Goal: Task Accomplishment & Management: Manage account settings

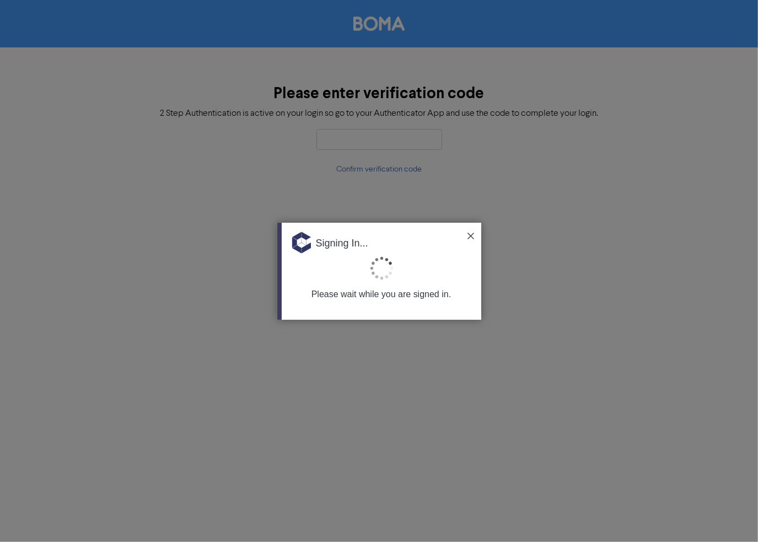
click at [468, 236] on img at bounding box center [471, 236] width 7 height 7
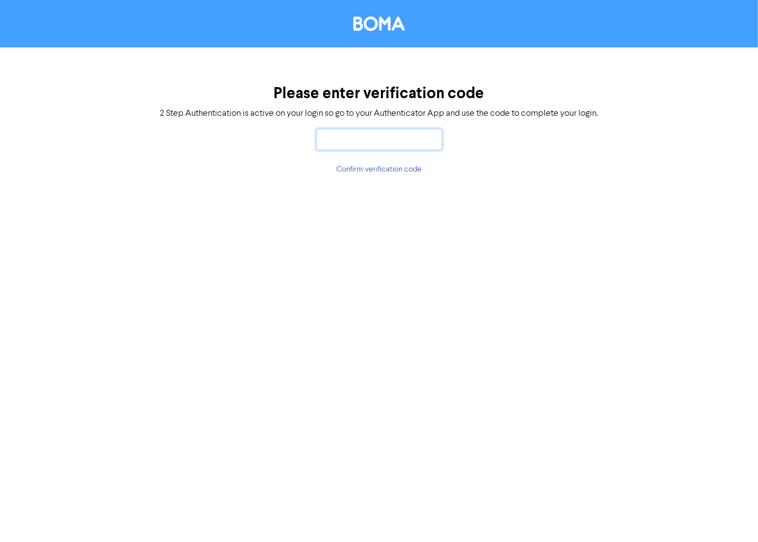
click at [345, 146] on input "text" at bounding box center [380, 139] width 126 height 21
type input "200235"
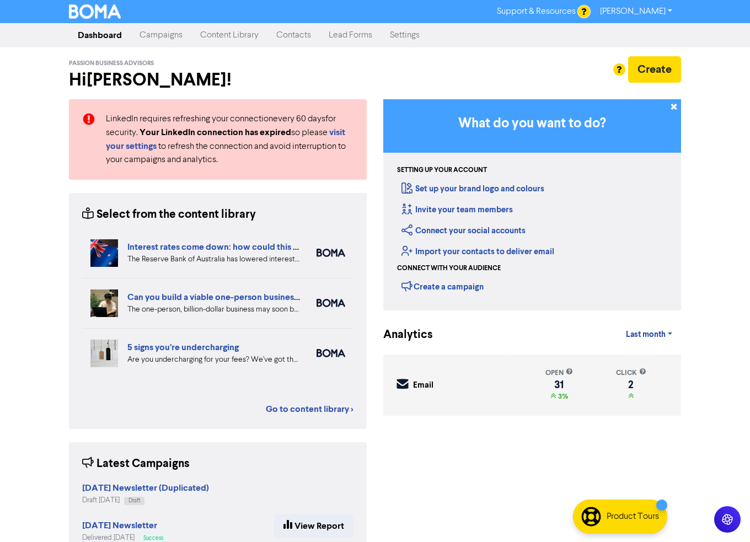
click at [170, 34] on link "Campaigns" at bounding box center [161, 35] width 61 height 22
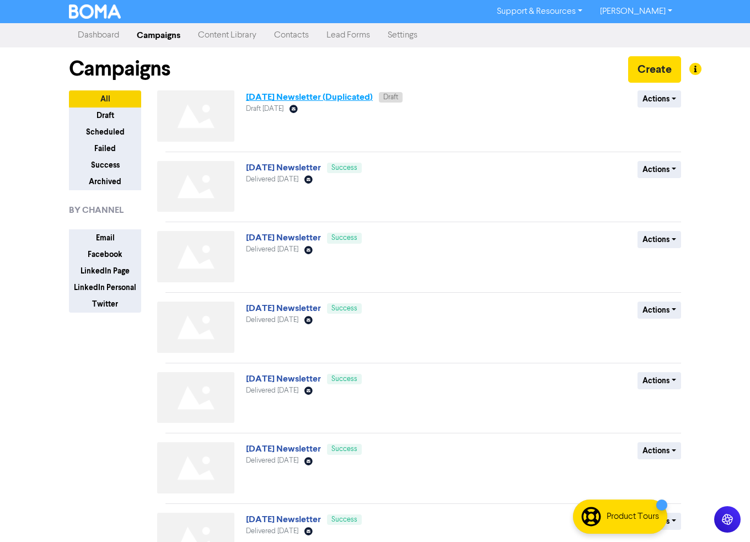
click at [324, 99] on link "July 2025 Newsletter (Duplicated)" at bounding box center [309, 97] width 127 height 11
click at [673, 104] on button "Actions" at bounding box center [659, 98] width 44 height 17
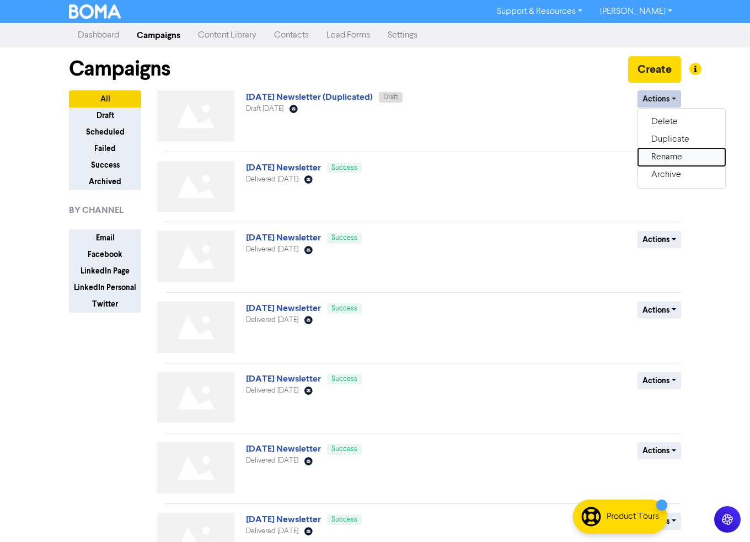
click at [678, 158] on button "Rename" at bounding box center [681, 157] width 87 height 18
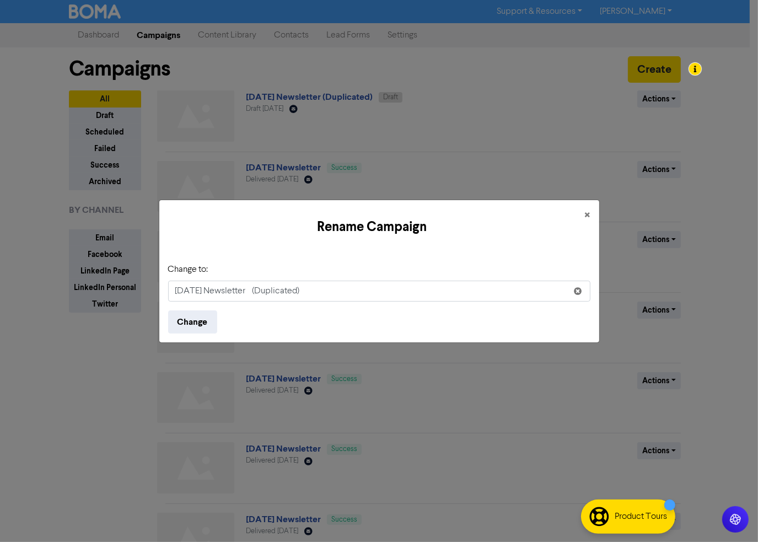
drag, startPoint x: 189, startPoint y: 288, endPoint x: 169, endPoint y: 288, distance: 19.3
click at [172, 288] on input "July 2025 Newsletter (Duplicated)" at bounding box center [379, 291] width 422 height 21
type input "[DATE] Newsletter"
click at [189, 326] on button "Change" at bounding box center [192, 321] width 49 height 23
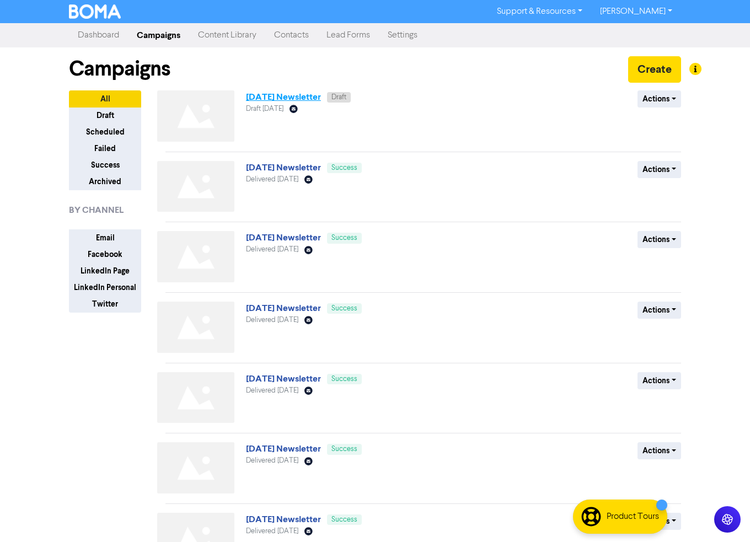
click at [291, 94] on link "[DATE] Newsletter" at bounding box center [283, 97] width 75 height 11
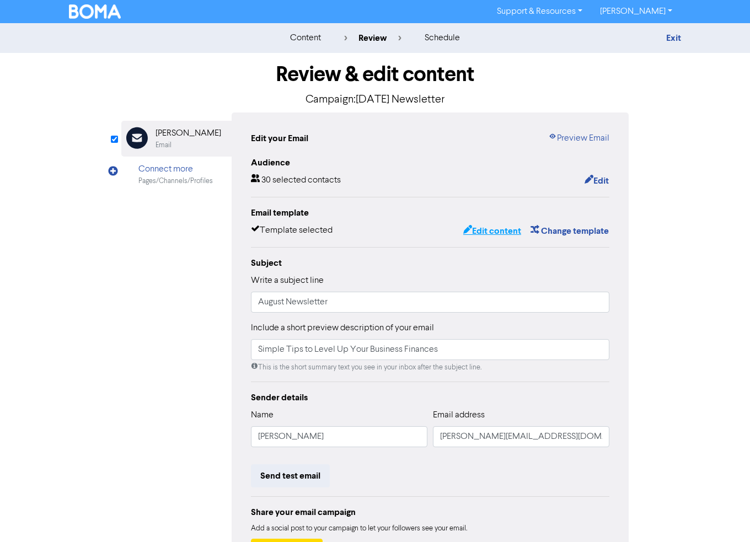
click at [499, 231] on button "Edit content" at bounding box center [492, 231] width 59 height 14
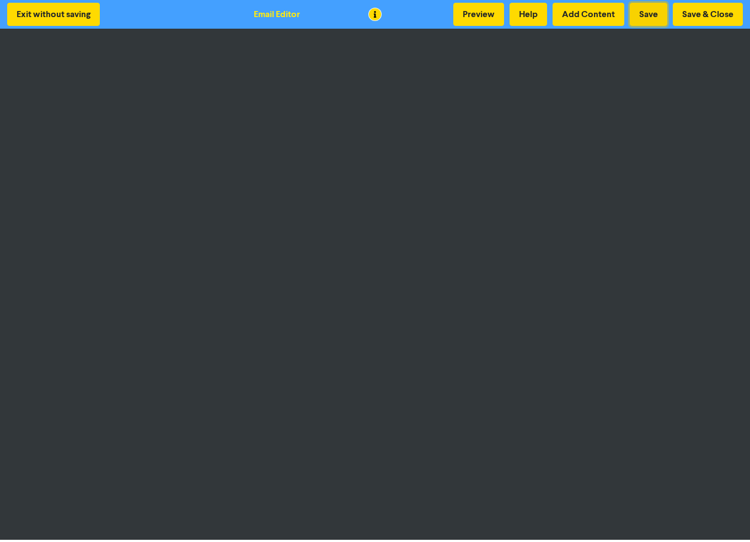
click at [653, 13] on button "Save" at bounding box center [648, 14] width 37 height 23
drag, startPoint x: 712, startPoint y: 15, endPoint x: 694, endPoint y: 19, distance: 19.1
click at [712, 15] on button "Save & Close" at bounding box center [708, 14] width 70 height 23
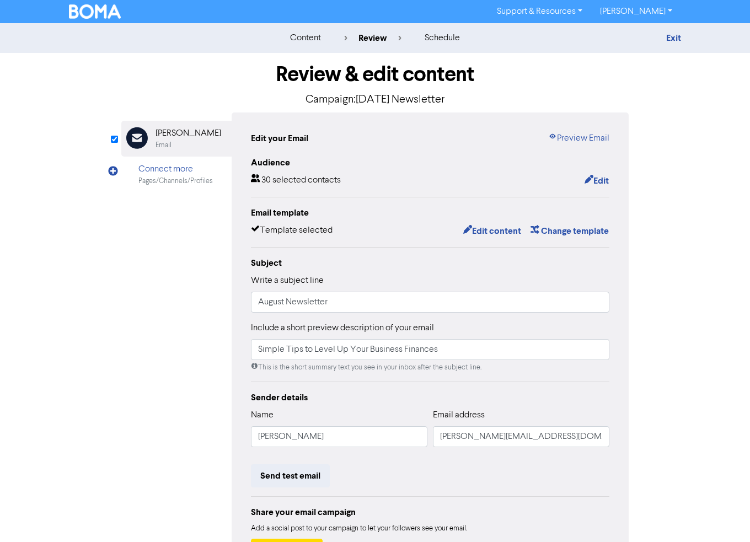
click at [98, 11] on img at bounding box center [95, 11] width 52 height 14
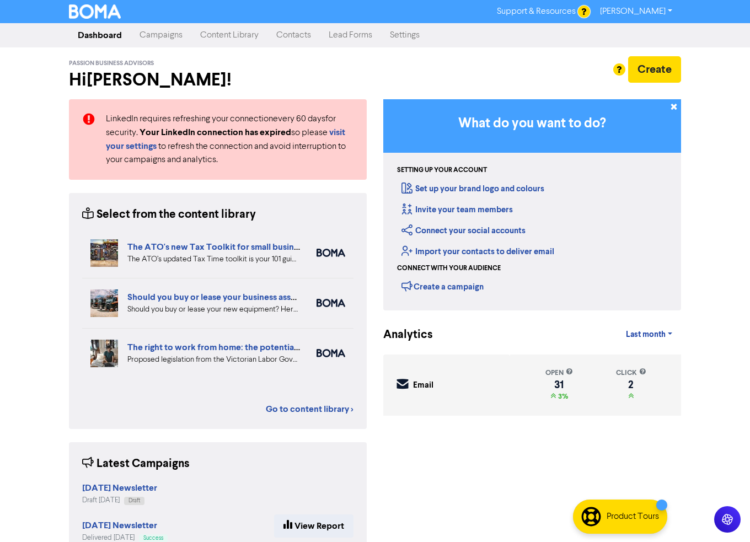
click at [289, 34] on link "Contacts" at bounding box center [293, 35] width 52 height 22
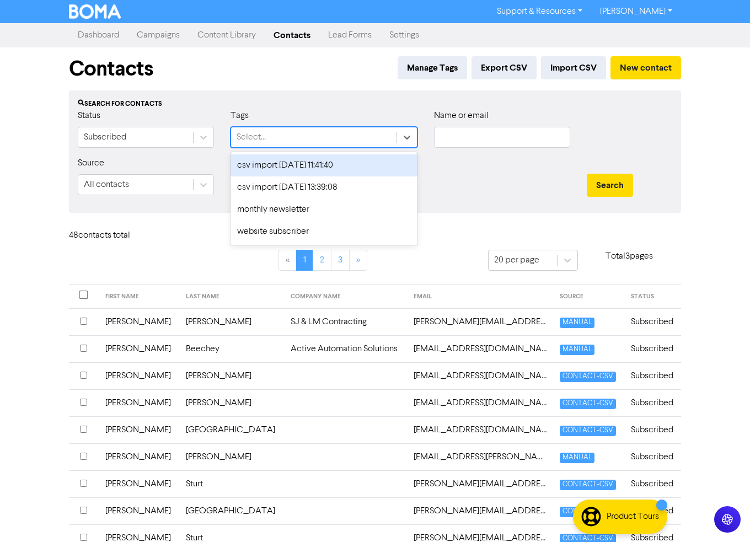
click at [283, 137] on div "Select..." at bounding box center [313, 137] width 165 height 20
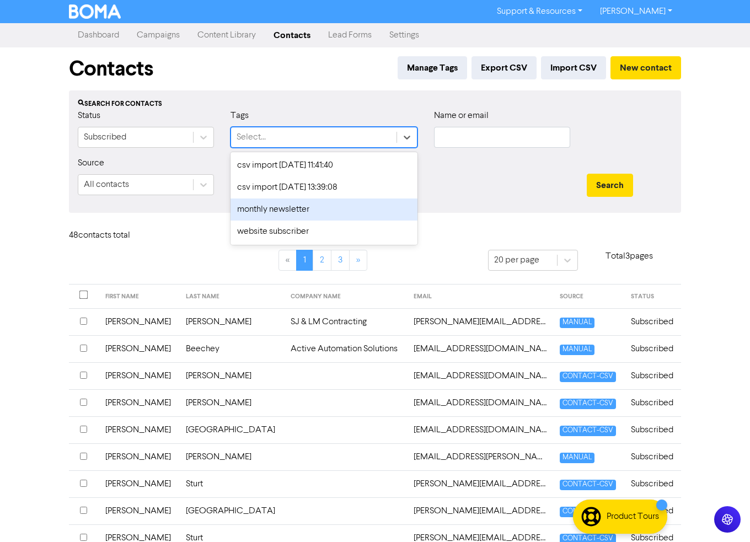
click at [275, 209] on div "monthly newsletter" at bounding box center [324, 210] width 187 height 22
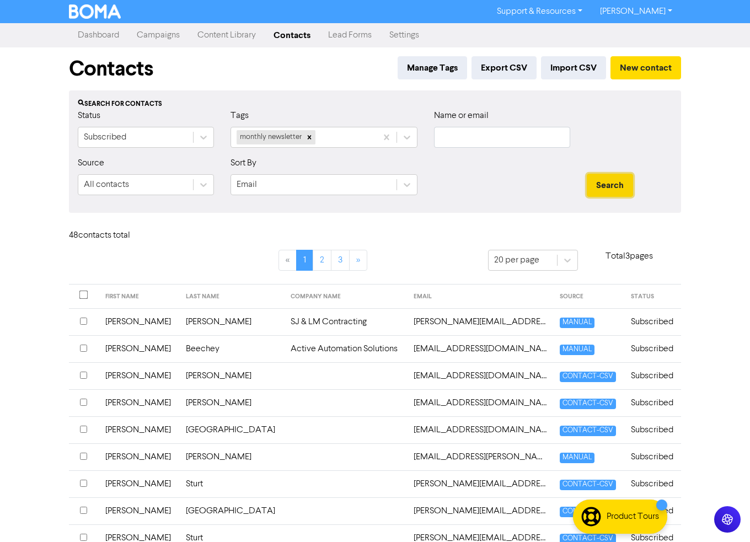
click at [598, 194] on button "Search" at bounding box center [610, 185] width 46 height 23
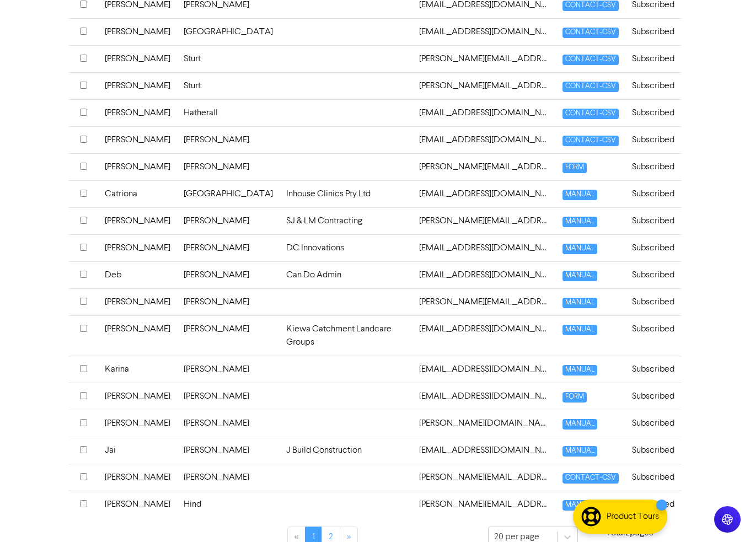
scroll to position [346, 0]
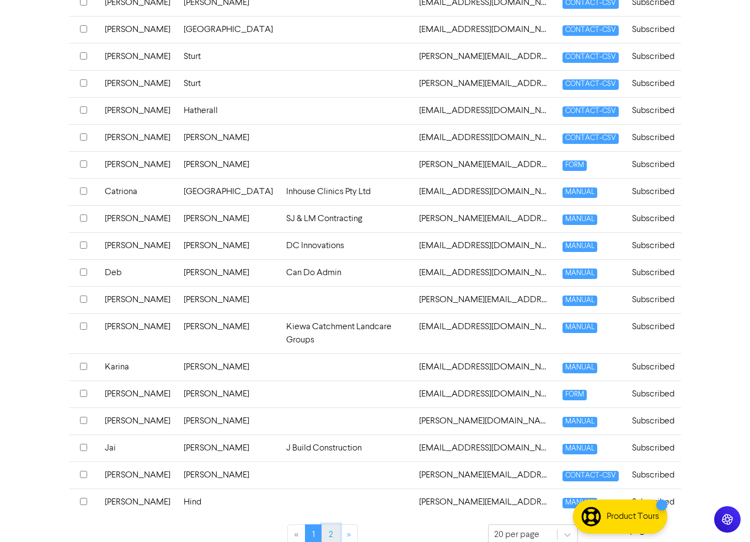
click at [328, 524] on link "2" at bounding box center [330, 534] width 19 height 21
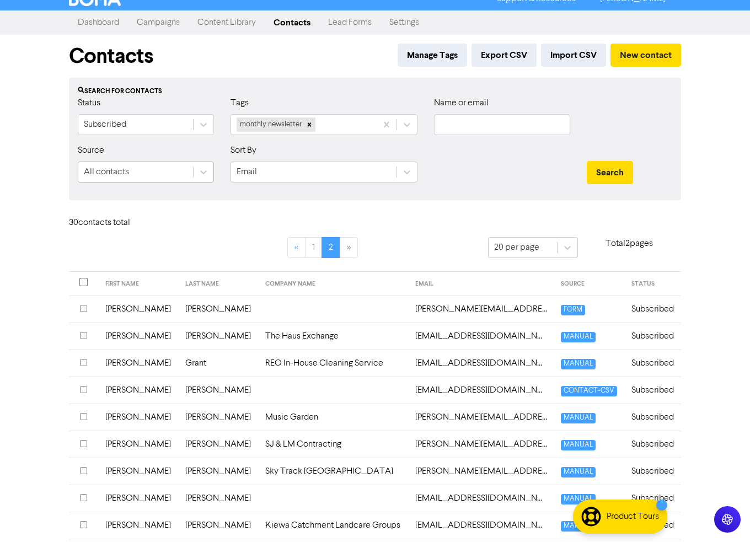
scroll to position [0, 0]
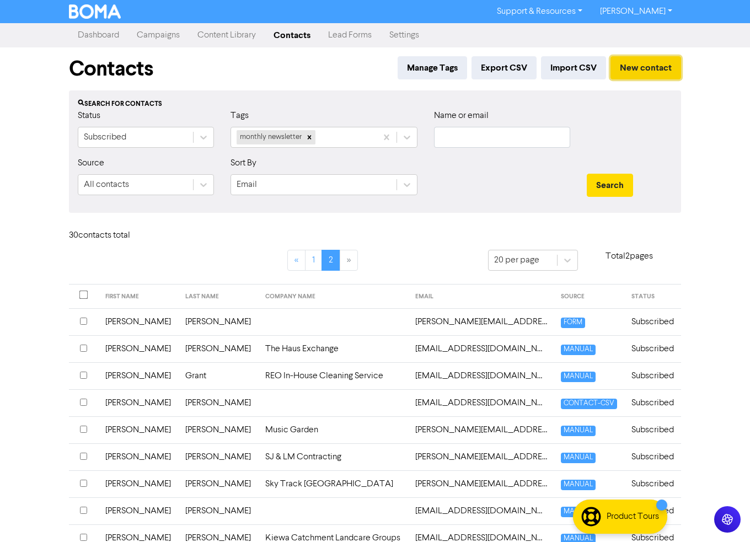
click at [627, 65] on button "New contact" at bounding box center [645, 67] width 71 height 23
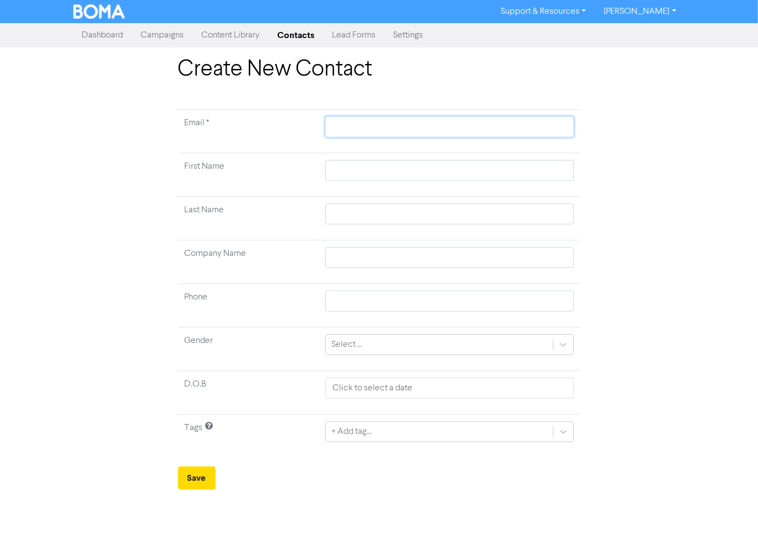
click at [349, 122] on input "text" at bounding box center [449, 126] width 248 height 21
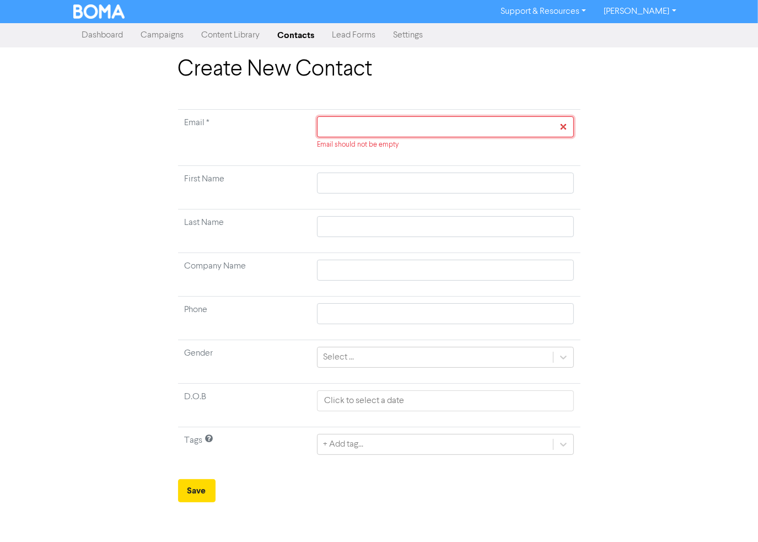
click at [353, 126] on input "text" at bounding box center [445, 126] width 256 height 21
paste input "[EMAIL_ADDRESS][DOMAIN_NAME]"
type input "[EMAIL_ADDRESS][DOMAIN_NAME]"
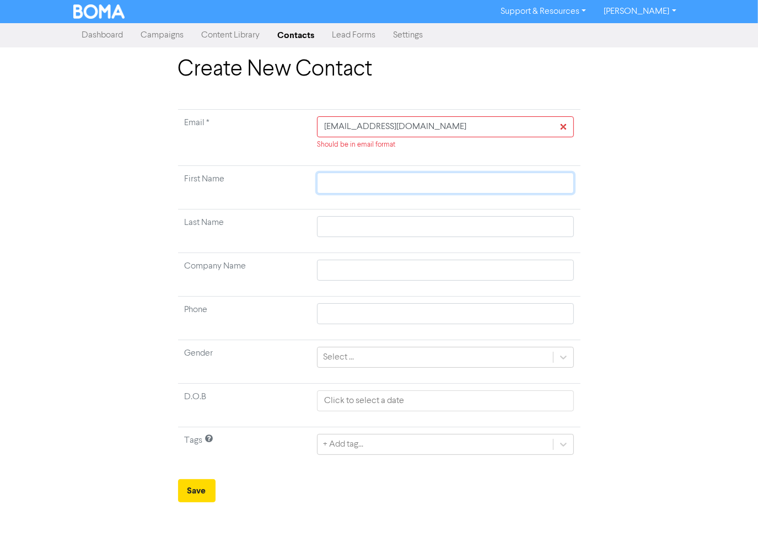
click at [355, 184] on input "text" at bounding box center [445, 183] width 256 height 21
type input "G"
type input "Ge"
type input "Gem"
type input "Gemm"
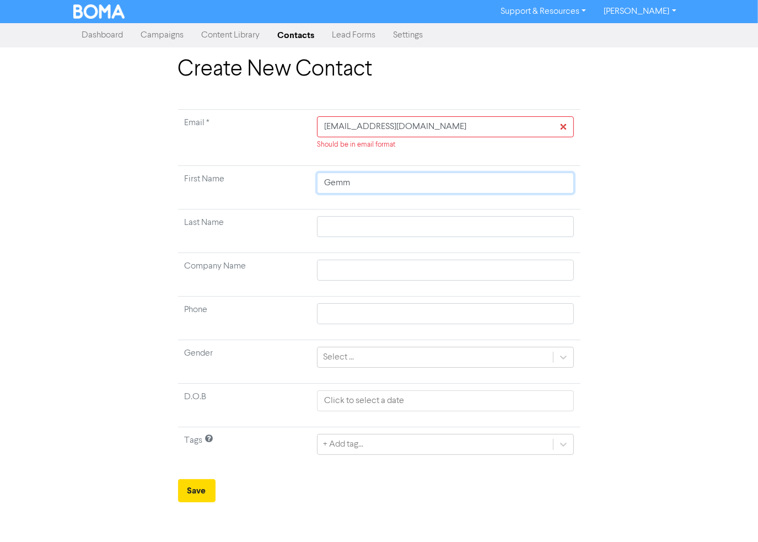
type input "Gemma"
type input "S"
type input "Se"
type input "Sel"
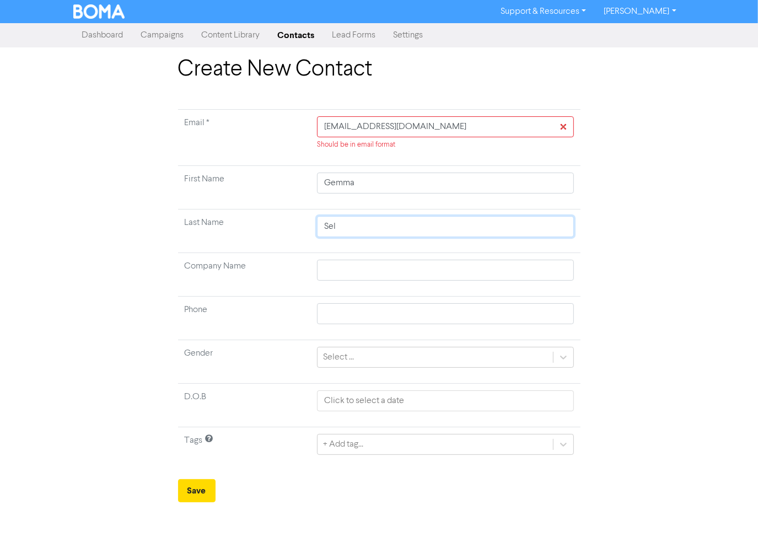
type input "Selm"
type input "Selme"
type input "Selmes"
click at [376, 271] on input "text" at bounding box center [445, 270] width 256 height 21
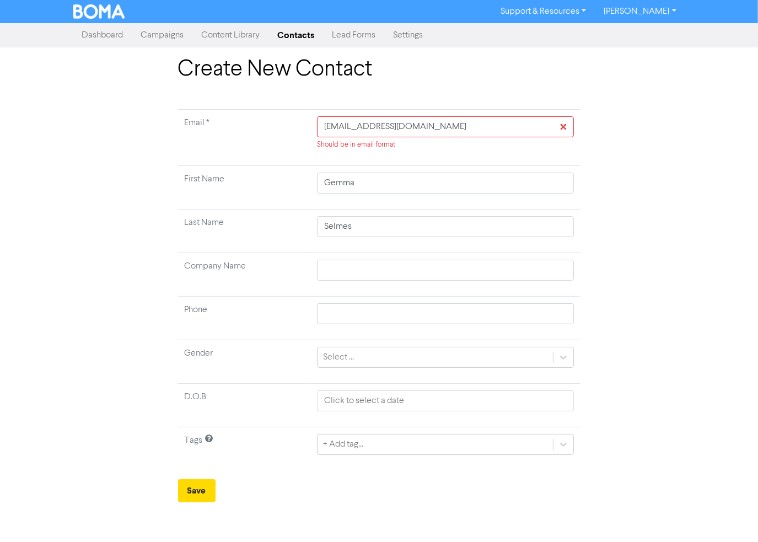
click at [122, 322] on div "Create New Contact Email * [EMAIL_ADDRESS][DOMAIN_NAME] Should be in email form…" at bounding box center [379, 279] width 629 height 446
click at [349, 440] on div "+ Add tag..." at bounding box center [343, 444] width 40 height 13
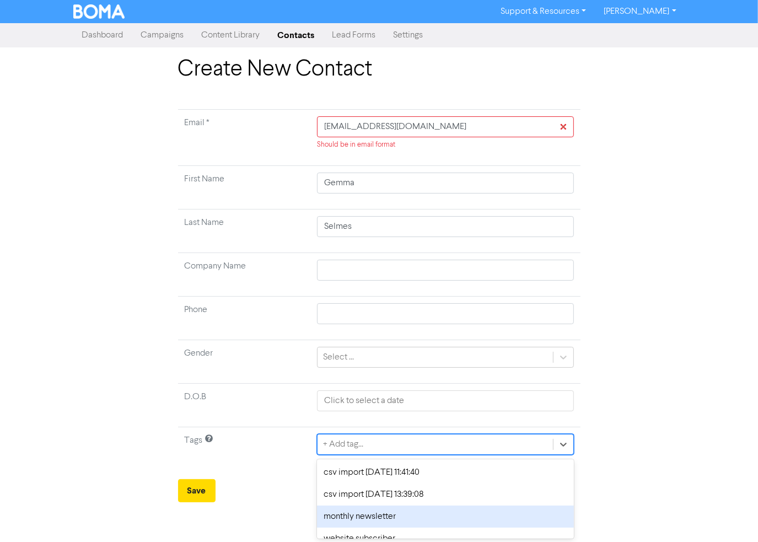
click at [357, 513] on div "monthly newsletter" at bounding box center [445, 517] width 256 height 22
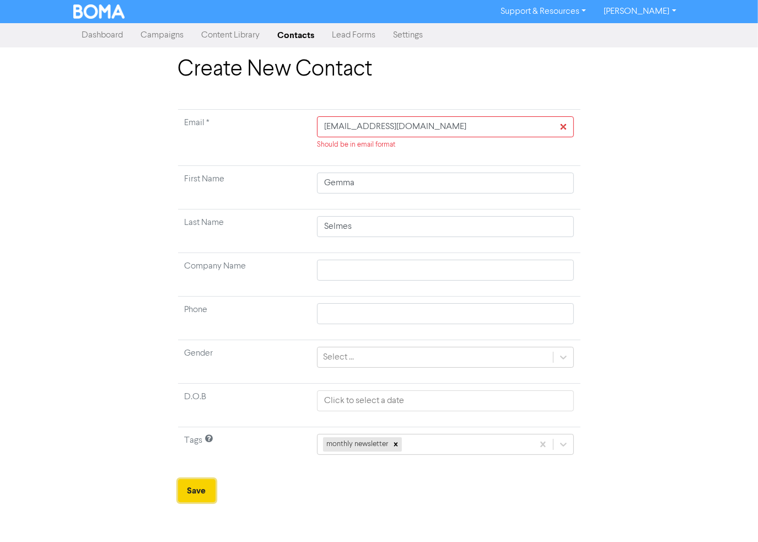
click at [187, 485] on button "Save" at bounding box center [196, 490] width 37 height 23
click at [468, 128] on input "[EMAIL_ADDRESS][DOMAIN_NAME]" at bounding box center [445, 126] width 256 height 21
click at [463, 156] on td "[EMAIL_ADDRESS][DOMAIN_NAME] Should be in email format" at bounding box center [445, 138] width 270 height 56
click at [233, 132] on td "Email *" at bounding box center [244, 138] width 133 height 56
click at [462, 130] on input "[EMAIL_ADDRESS][DOMAIN_NAME]" at bounding box center [445, 126] width 256 height 21
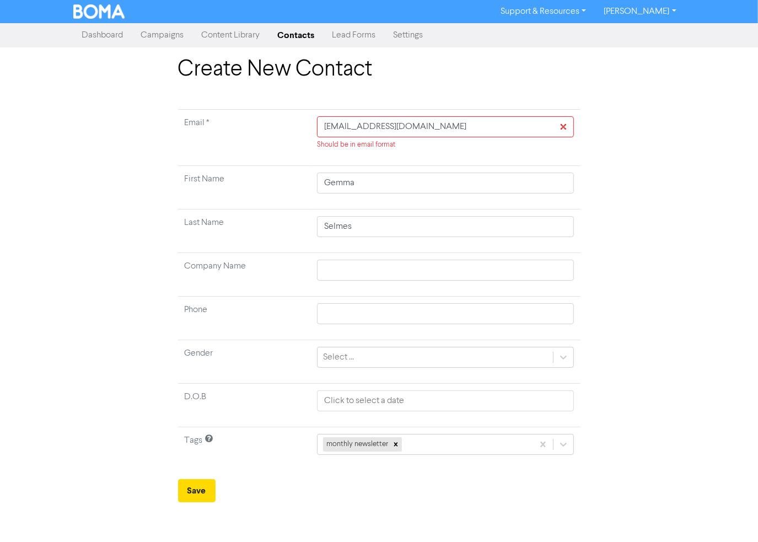
click at [459, 87] on div "Create New Contact Email * [EMAIL_ADDRESS][DOMAIN_NAME] Should be in email form…" at bounding box center [379, 279] width 419 height 446
click at [200, 489] on button "Save" at bounding box center [196, 490] width 37 height 23
click at [461, 128] on input "[EMAIL_ADDRESS][DOMAIN_NAME]" at bounding box center [445, 126] width 256 height 21
drag, startPoint x: 461, startPoint y: 128, endPoint x: 239, endPoint y: 137, distance: 221.9
click at [239, 137] on tr "Email * [EMAIL_ADDRESS][DOMAIN_NAME] Should be in email format" at bounding box center [379, 138] width 403 height 56
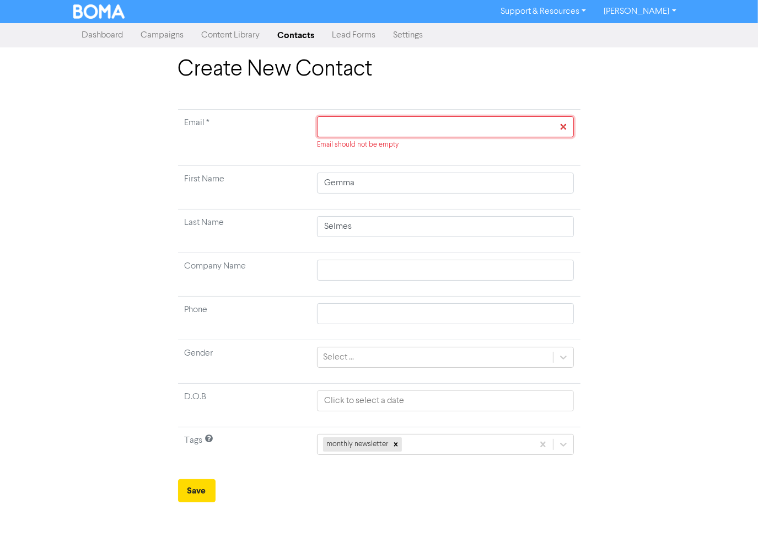
paste input "[EMAIL_ADDRESS][DOMAIN_NAME]"
type input "[EMAIL_ADDRESS][DOMAIN_NAME]"
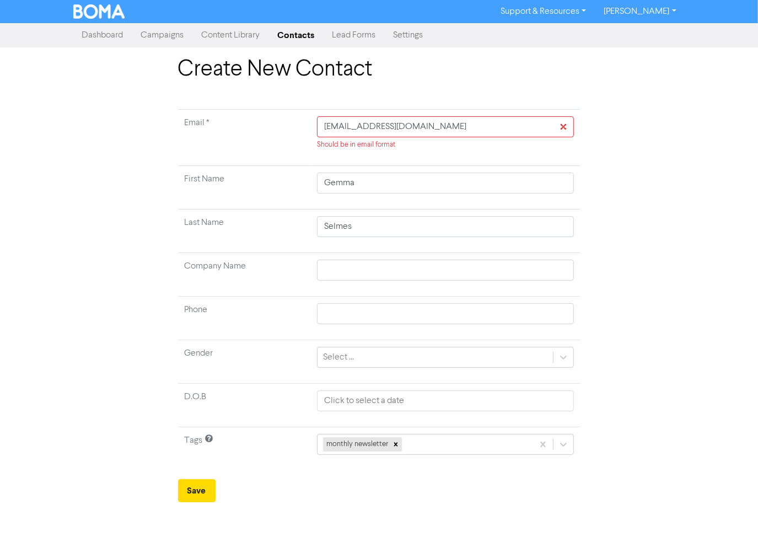
click at [235, 160] on td "Email *" at bounding box center [244, 138] width 133 height 56
drag, startPoint x: 210, startPoint y: 138, endPoint x: 162, endPoint y: 141, distance: 48.1
click at [157, 142] on div "Create New Contact Email * [EMAIL_ADDRESS][DOMAIN_NAME] Should be in email form…" at bounding box center [379, 279] width 629 height 446
type input "h"
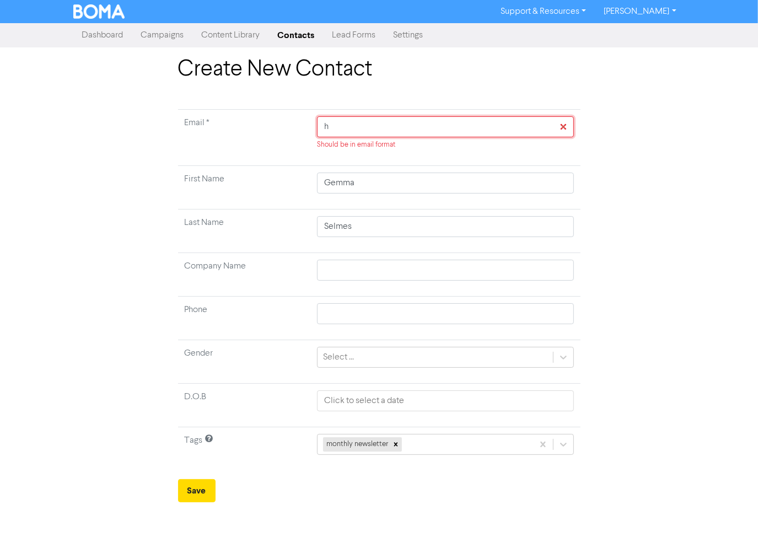
type input "he"
type input "hel"
type input "hell"
type input "hello"
type input "hello@"
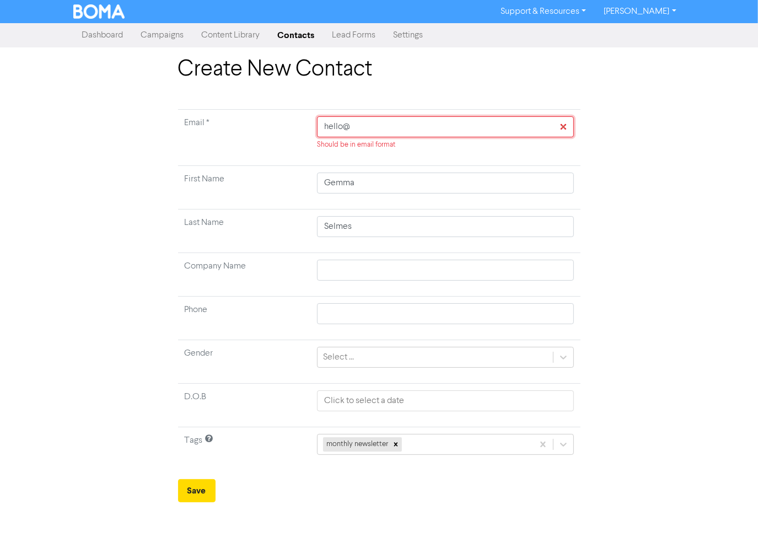
type input "hello@l"
type input "hello@lo"
type input "hello@lov"
type input "hello@love"
type input "hello@loveg"
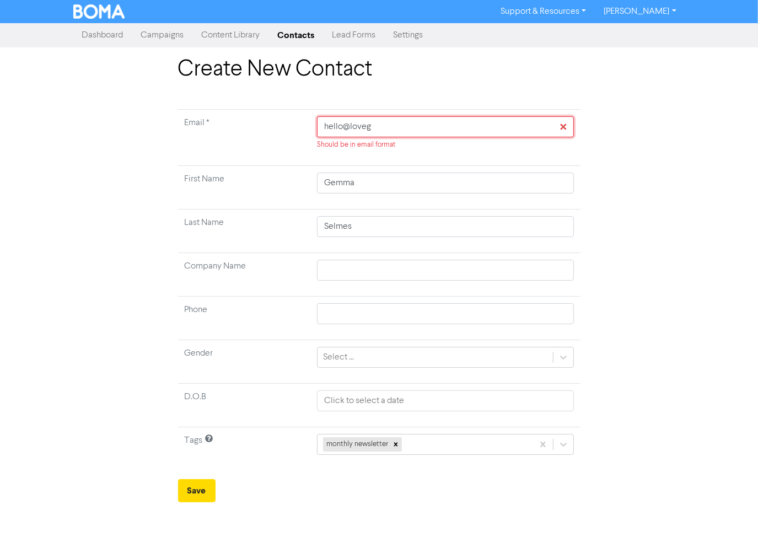
type input "hello@lovege"
type input "hello@lovegem"
type input "hello@lovegemp"
type input "hello@lovegemph"
type input "hello@lovegempho"
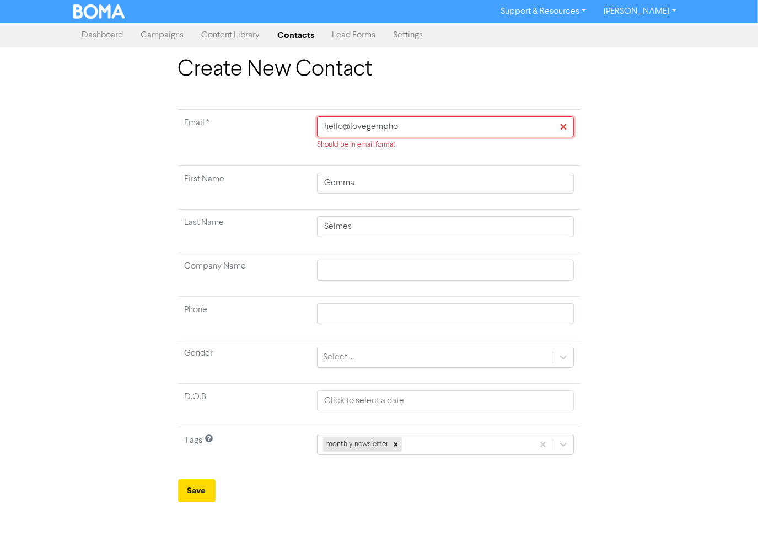
type input "hello@lovegemphot"
type input "hello@lovegemphoto"
type input "hello@lovegemphotog"
type input "hello@lovegemphotogr"
type input "hello@lovegemphotogra"
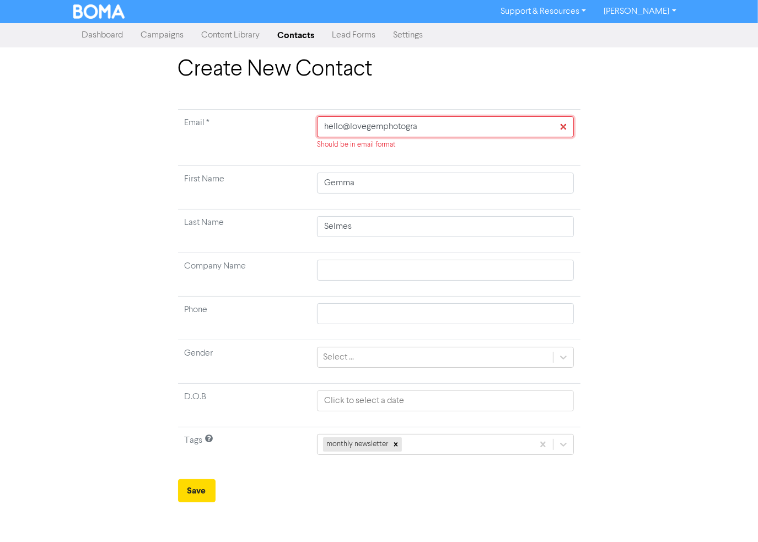
type input "hello@lovegemphotograp"
type input "hello@lovegemphotograph"
type input "hello@lovegemphotography"
type input "hello@lovegemphotography."
type input "hello@lovegemphotography.c"
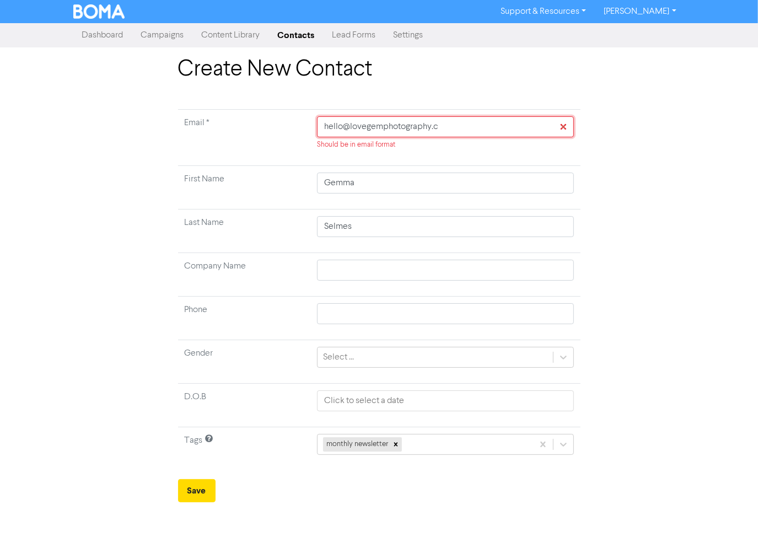
type input "[EMAIL_ADDRESS][DOMAIN_NAME]"
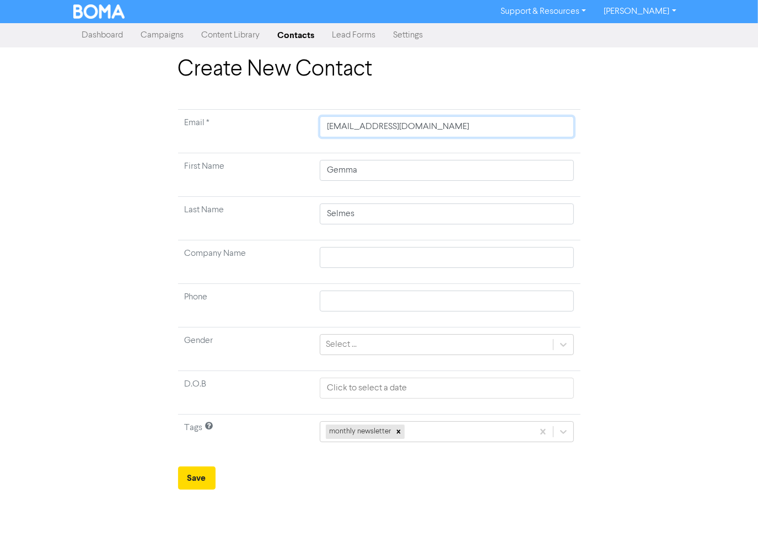
type input "[EMAIL_ADDRESS][DOMAIN_NAME]"
click at [381, 122] on input "[EMAIL_ADDRESS][DOMAIN_NAME]" at bounding box center [447, 126] width 254 height 21
click at [330, 128] on input "[EMAIL_ADDRESS][DOMAIN_NAME]" at bounding box center [447, 126] width 254 height 21
type input "[EMAIL_ADDRESS][DOMAIN_NAME]"
click at [183, 474] on button "Save" at bounding box center [196, 478] width 37 height 23
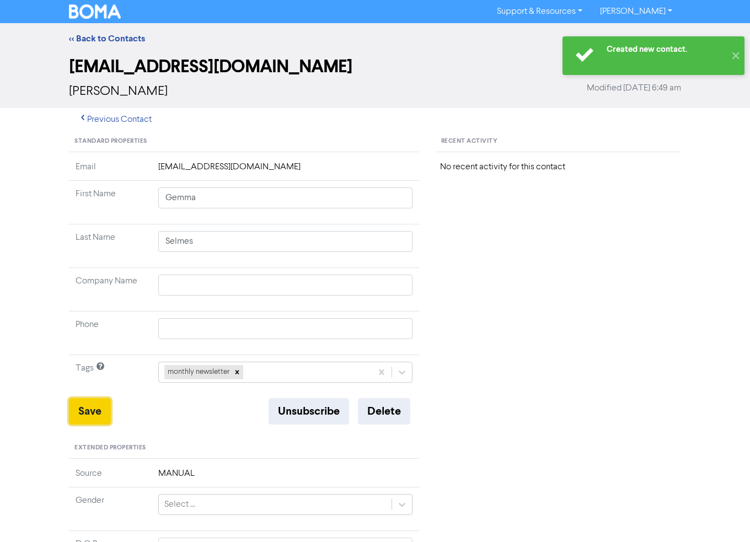
click at [97, 411] on button "Save" at bounding box center [90, 411] width 42 height 26
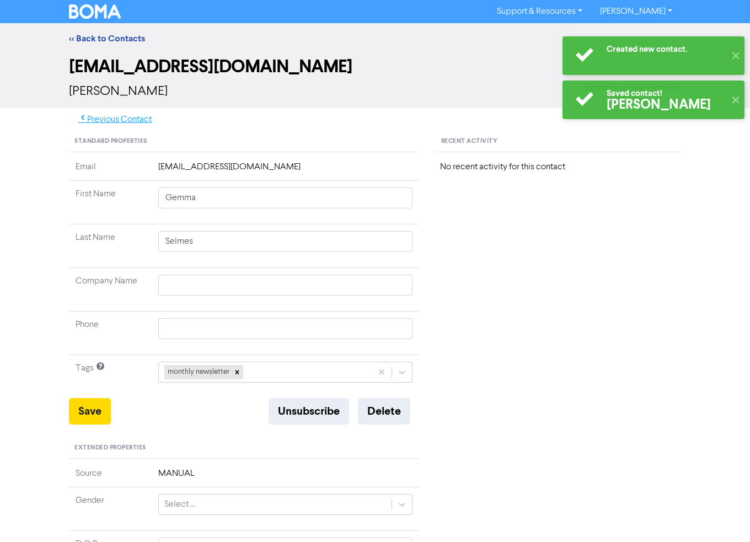
click at [110, 121] on button "Previous Contact" at bounding box center [115, 119] width 92 height 23
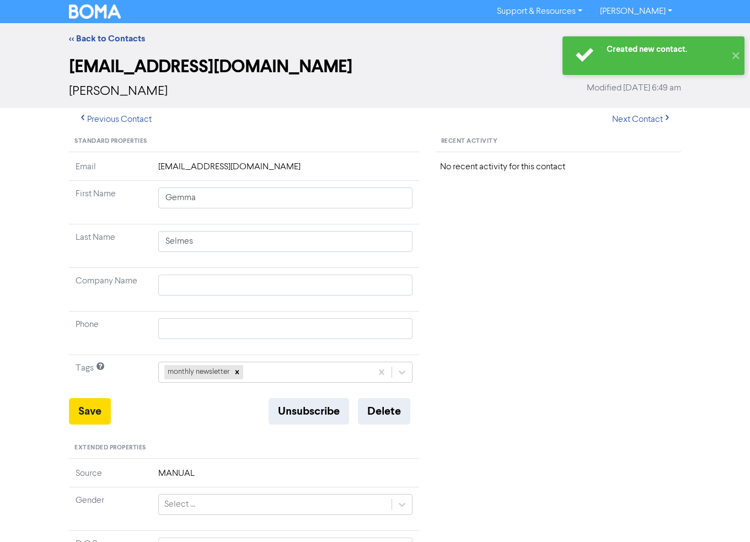
type input "[PERSON_NAME]"
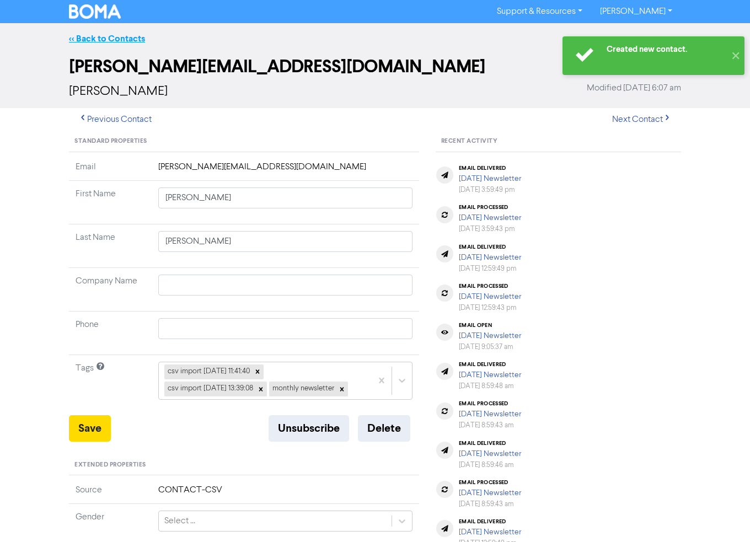
click at [99, 35] on link "<< Back to Contacts" at bounding box center [107, 38] width 76 height 11
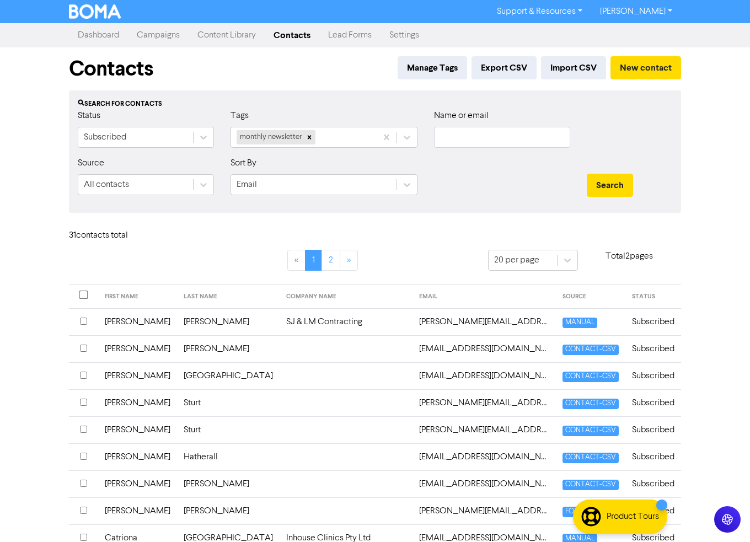
click at [161, 34] on link "Campaigns" at bounding box center [158, 35] width 61 height 22
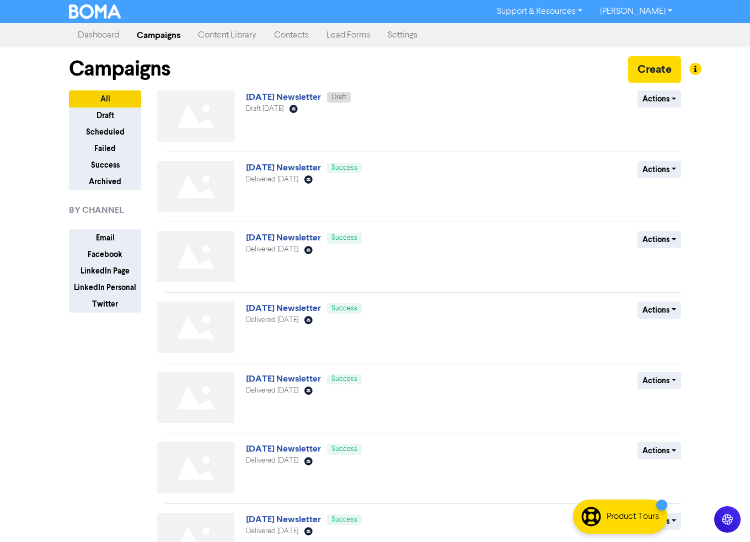
click at [293, 96] on link "[DATE] Newsletter" at bounding box center [283, 97] width 75 height 11
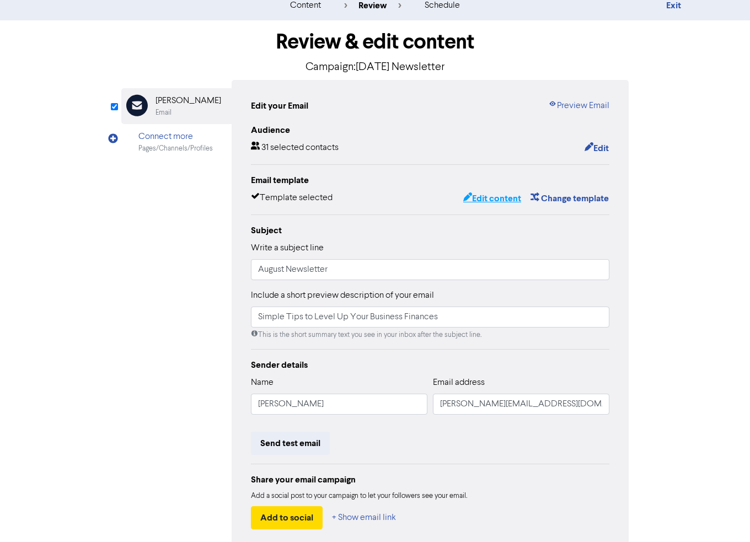
click at [502, 197] on button "Edit content" at bounding box center [492, 198] width 59 height 14
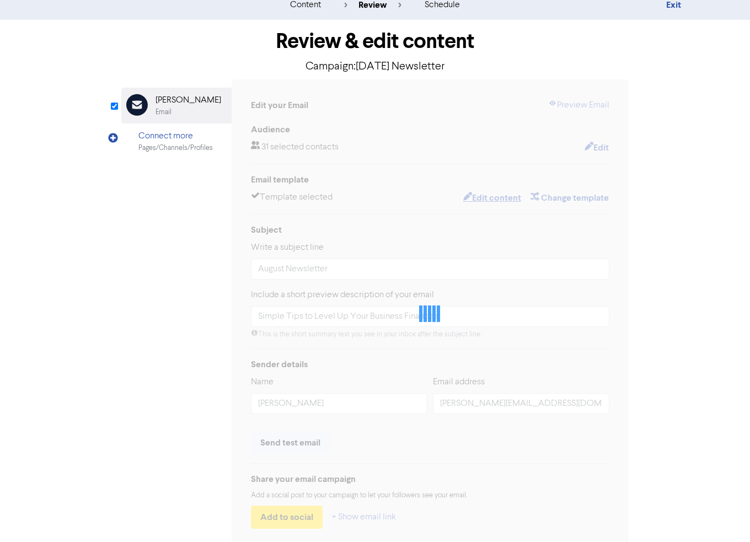
scroll to position [34, 0]
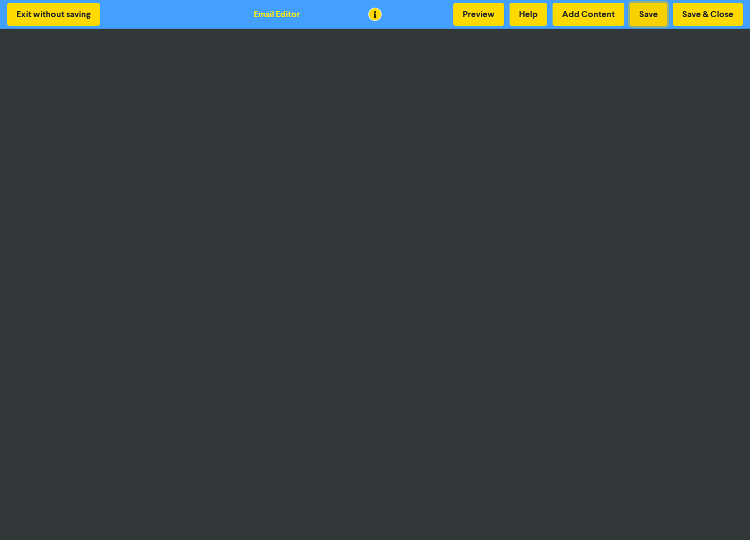
click at [655, 15] on button "Save" at bounding box center [648, 14] width 37 height 23
click at [646, 18] on button "Save" at bounding box center [648, 14] width 37 height 23
click at [652, 12] on button "Save" at bounding box center [648, 14] width 37 height 23
click at [645, 19] on button "Save" at bounding box center [648, 14] width 37 height 23
click at [646, 13] on button "Save" at bounding box center [648, 14] width 37 height 23
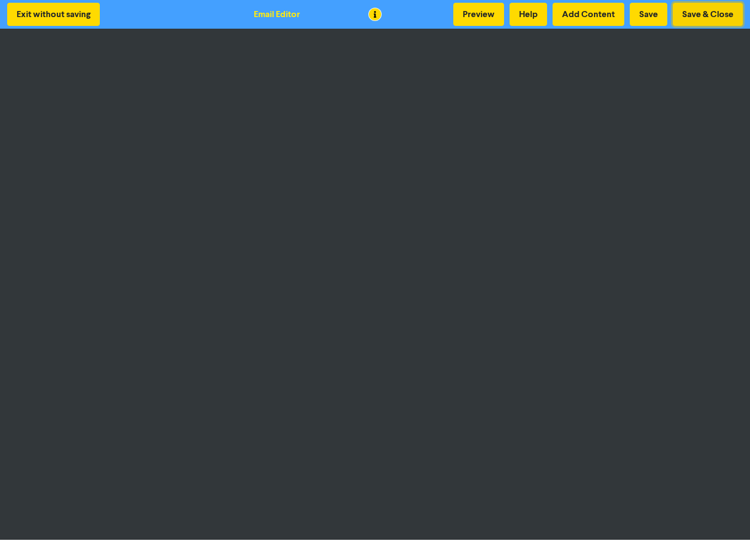
click at [704, 10] on button "Save & Close" at bounding box center [708, 14] width 70 height 23
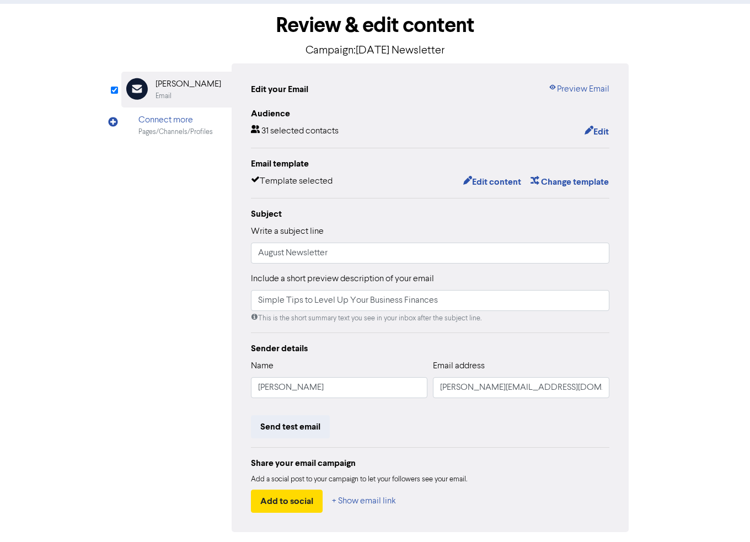
scroll to position [88, 0]
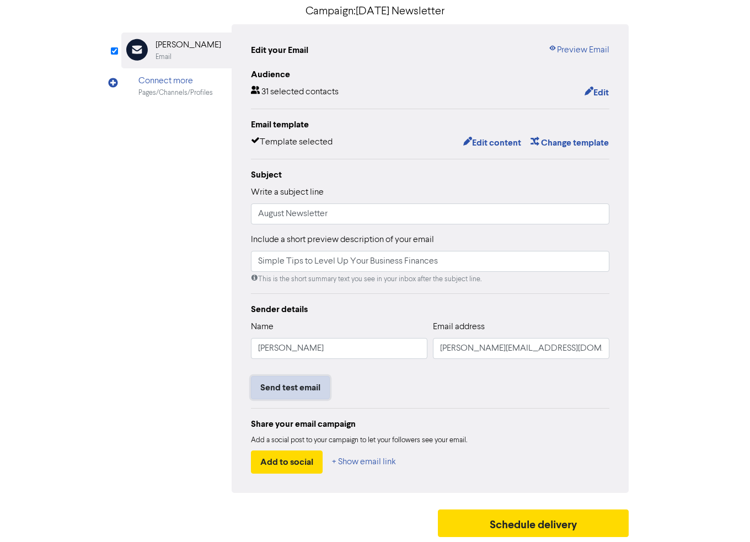
click at [290, 391] on button "Send test email" at bounding box center [290, 387] width 79 height 23
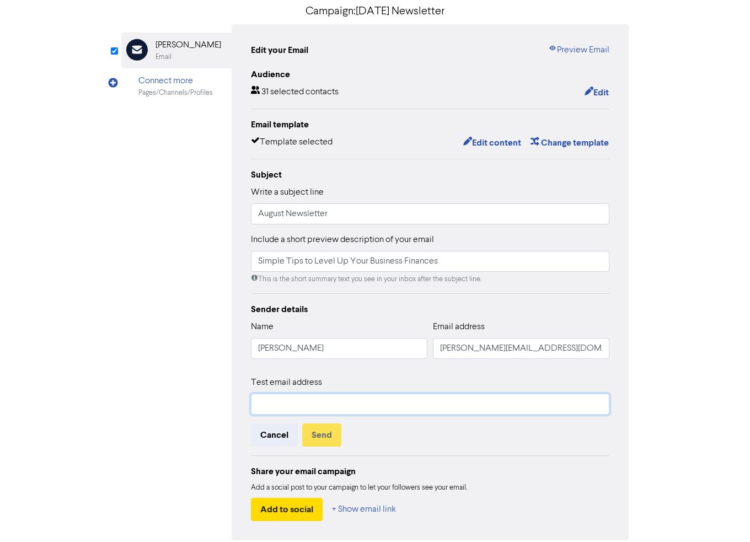
click at [306, 399] on input "text" at bounding box center [430, 404] width 358 height 21
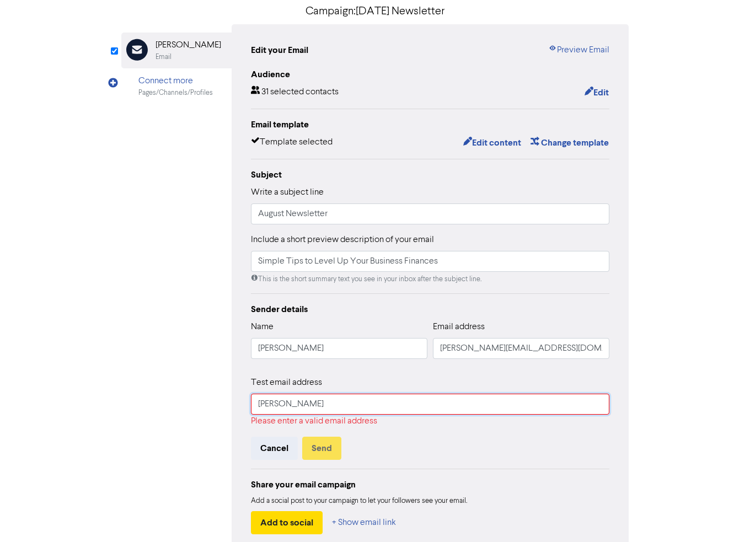
type input "[PERSON_NAME][EMAIL_ADDRESS][DOMAIN_NAME]"
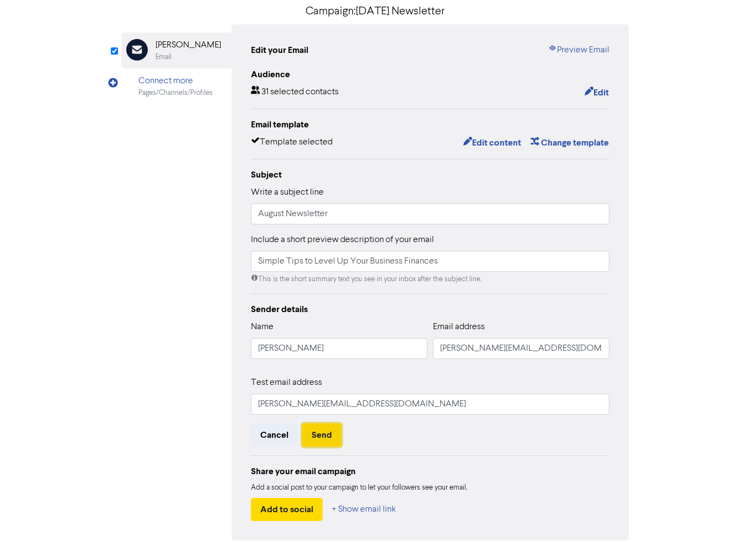
click at [325, 435] on button "Send" at bounding box center [321, 435] width 39 height 23
